Goal: Task Accomplishment & Management: Manage account settings

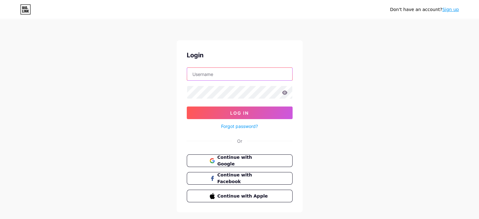
click at [241, 77] on input "text" at bounding box center [239, 74] width 105 height 13
type input "junefurun@gmail.com"
click at [255, 162] on span "Continue with Google" at bounding box center [243, 161] width 53 height 14
click at [224, 160] on span "Continue with Google" at bounding box center [243, 161] width 53 height 14
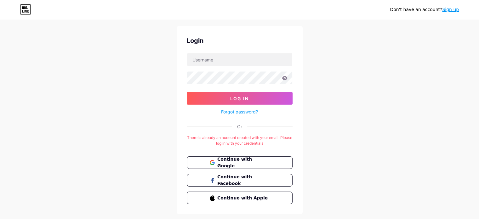
scroll to position [19, 0]
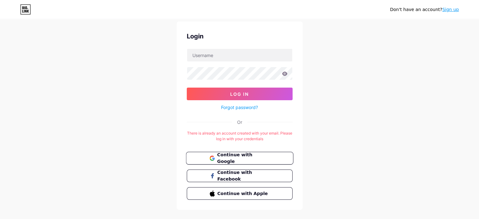
click at [224, 158] on span "Continue with Google" at bounding box center [243, 159] width 53 height 14
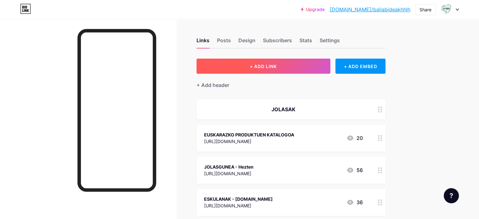
click at [289, 72] on button "+ ADD LINK" at bounding box center [264, 66] width 134 height 15
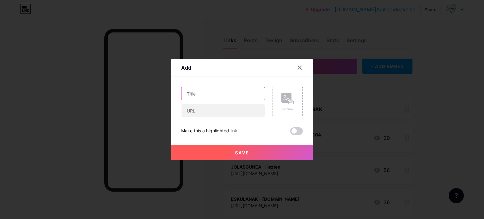
click at [237, 93] on input "text" at bounding box center [222, 93] width 83 height 13
type input "e"
type input "Euskarazko Wikimapa"
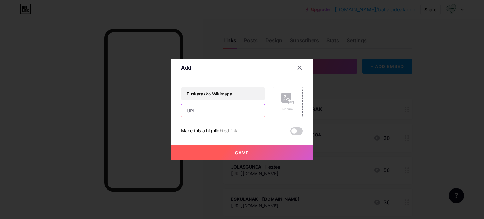
click at [226, 112] on input "text" at bounding box center [222, 110] width 83 height 13
paste input "https://berezuma.github.io/mapa/"
type input "https://berezuma.github.io/mapa/"
click at [271, 154] on button "Save" at bounding box center [242, 152] width 142 height 15
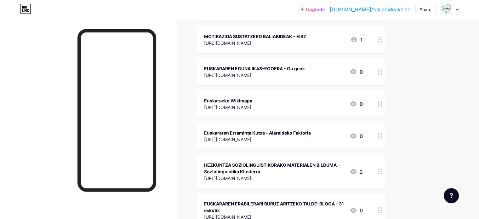
scroll to position [1318, 0]
click at [252, 97] on div "Euskarazko Wikimapa" at bounding box center [228, 100] width 48 height 7
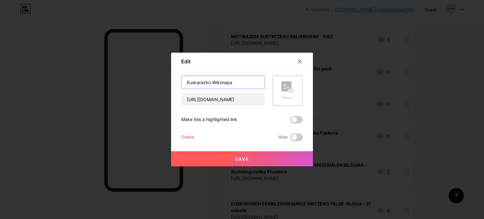
click at [233, 83] on input "Euskarazko Wikimapa" at bounding box center [222, 82] width 83 height 13
type input "EUSKARAZKO WIKIMAPA"
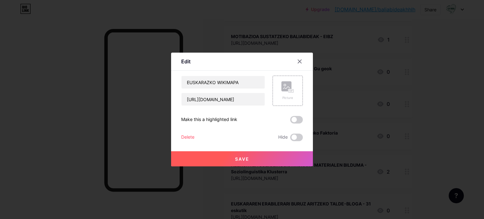
click at [273, 153] on button "Save" at bounding box center [242, 158] width 142 height 15
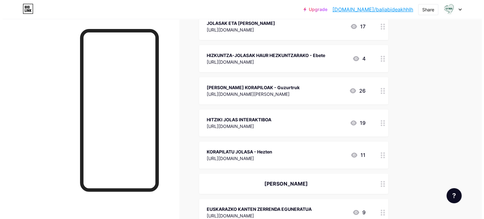
scroll to position [0, 0]
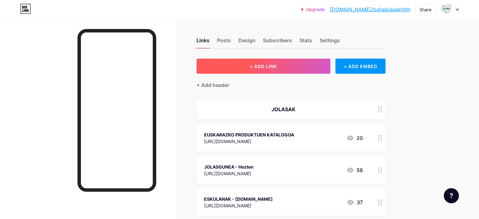
click at [277, 66] on span "+ ADD LINK" at bounding box center [263, 66] width 27 height 5
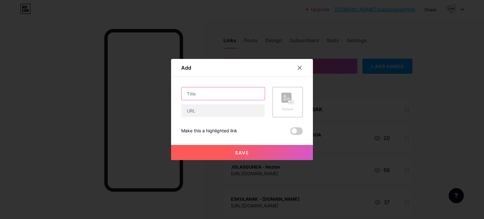
click at [198, 98] on input "text" at bounding box center [222, 93] width 83 height 13
type input "MUNDUENEA Munduko ipuinen etxea - Labayru"
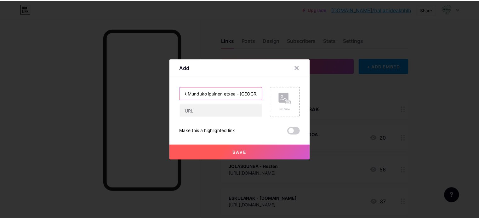
scroll to position [0, 0]
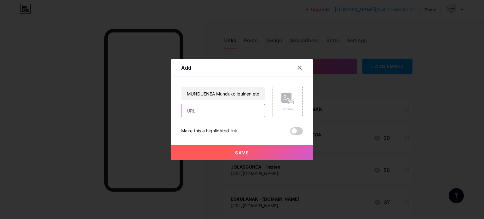
click at [201, 113] on input "text" at bounding box center [222, 110] width 83 height 13
paste input "https://munduenea.labayru.eus/"
type input "https://munduenea.labayru.eus/"
click at [238, 152] on span "Save" at bounding box center [242, 152] width 14 height 5
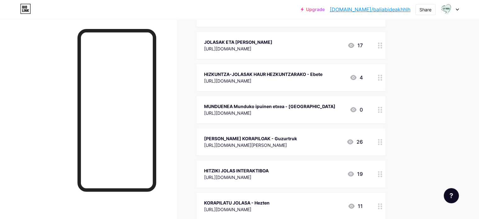
scroll to position [214, 0]
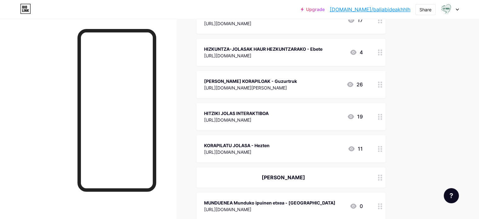
click at [357, 204] on icon at bounding box center [353, 206] width 6 height 5
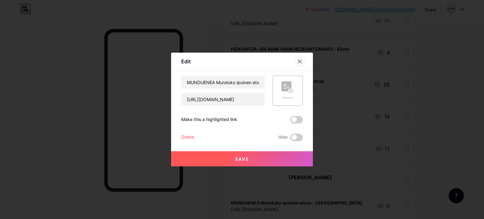
click at [301, 65] on div at bounding box center [299, 61] width 11 height 11
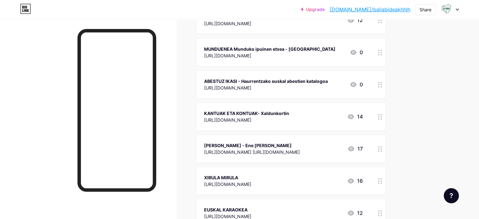
scroll to position [432, 0]
click at [382, 54] on icon at bounding box center [380, 52] width 4 height 6
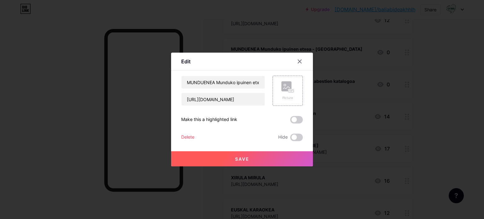
click at [398, 125] on div at bounding box center [242, 109] width 484 height 219
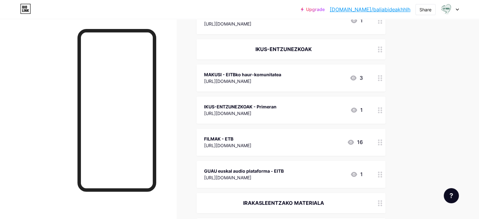
scroll to position [998, 0]
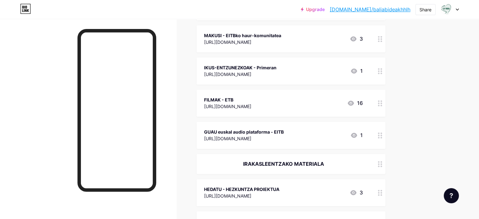
click at [457, 14] on div at bounding box center [450, 9] width 18 height 11
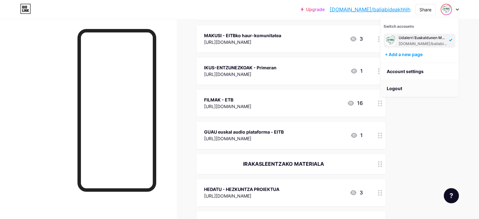
click at [423, 87] on li "Logout" at bounding box center [420, 88] width 78 height 17
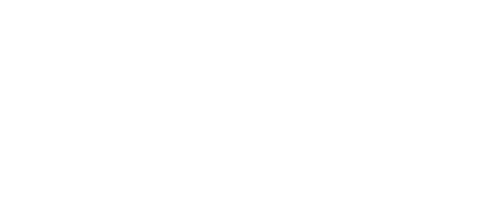
scroll to position [0, 0]
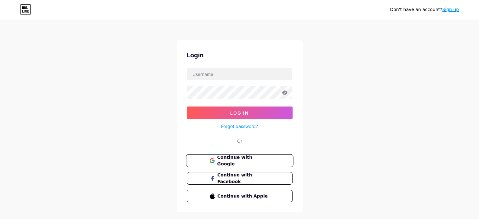
click at [268, 159] on span "Continue with Google" at bounding box center [243, 161] width 53 height 14
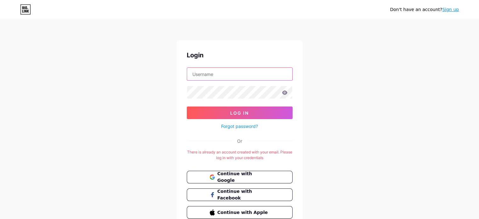
click at [245, 77] on input "text" at bounding box center [239, 74] width 105 height 13
type input "[EMAIL_ADDRESS][DOMAIN_NAME]"
click at [250, 78] on input "[EMAIL_ADDRESS][DOMAIN_NAME]" at bounding box center [239, 74] width 105 height 13
